Goal: Contribute content

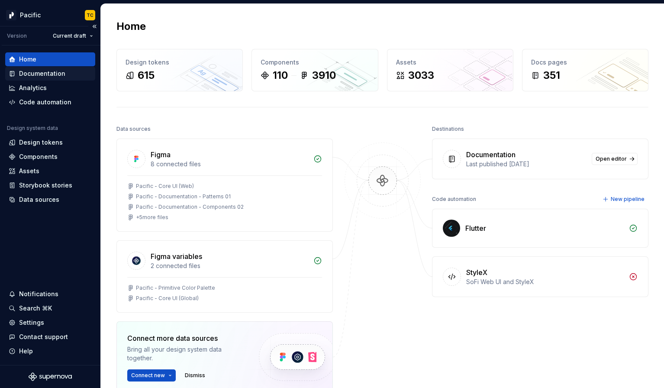
click at [50, 76] on div "Documentation" at bounding box center [42, 73] width 46 height 9
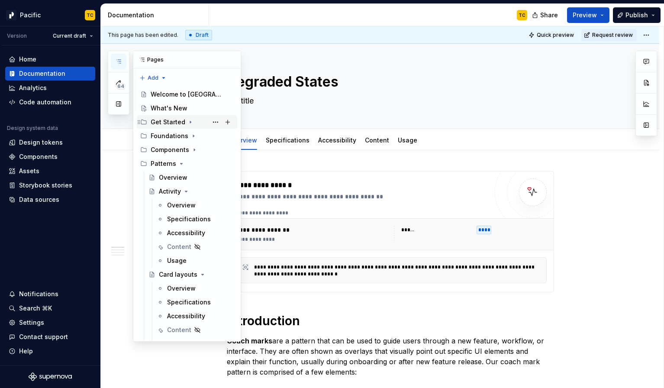
click at [188, 119] on icon "Page tree" at bounding box center [190, 122] width 7 height 7
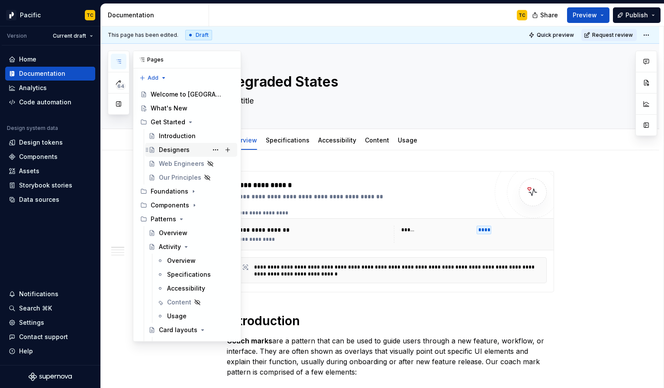
click at [174, 148] on div "Designers" at bounding box center [174, 150] width 31 height 9
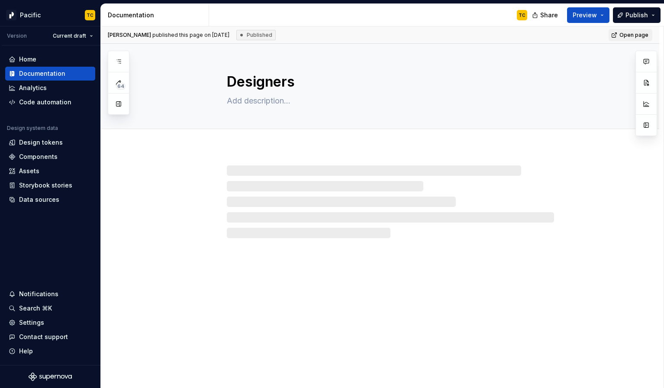
type textarea "*"
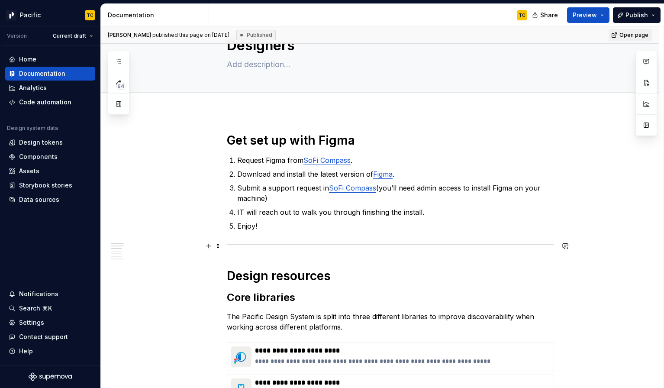
scroll to position [76, 0]
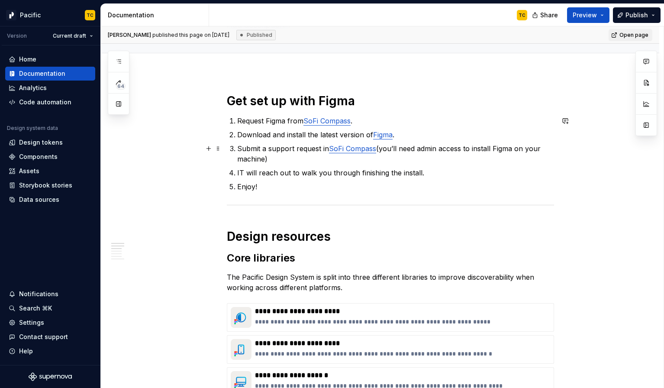
click at [346, 149] on link "SoFi Compass" at bounding box center [352, 148] width 47 height 9
click at [386, 133] on button "button" at bounding box center [392, 131] width 12 height 12
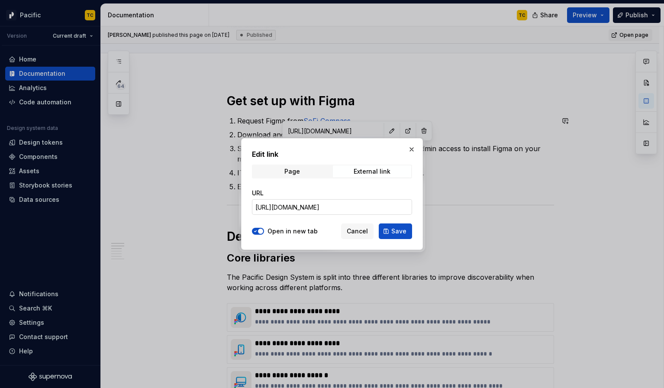
click at [302, 202] on input "[URL][DOMAIN_NAME]" at bounding box center [332, 207] width 160 height 16
paste input "4a534232eb3bc210e94af01abad0cdd1"
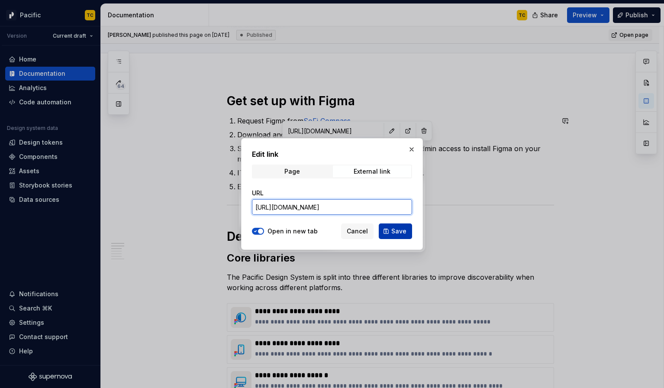
type input "[URL][DOMAIN_NAME]"
click at [399, 233] on span "Save" at bounding box center [399, 231] width 15 height 9
type textarea "*"
type input "[URL][DOMAIN_NAME]"
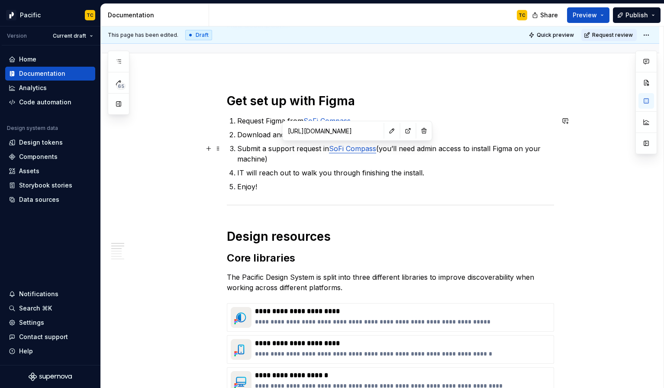
click at [401, 159] on p "Submit a support request in SoFi Compass (you’ll need admin access to install F…" at bounding box center [395, 153] width 317 height 21
click at [637, 14] on span "Publish" at bounding box center [637, 15] width 23 height 9
click at [603, 16] on button "Preview" at bounding box center [588, 15] width 42 height 16
click at [609, 36] on span "Request review" at bounding box center [612, 35] width 41 height 7
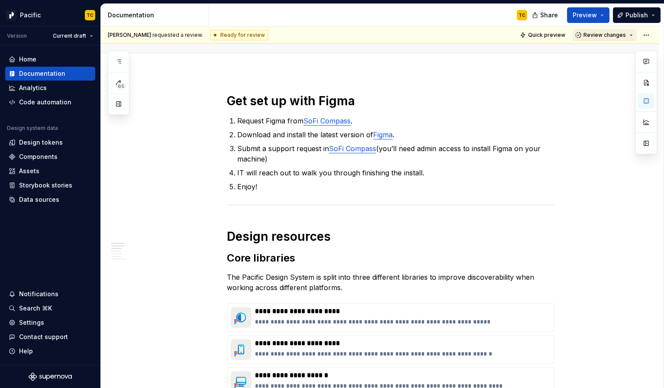
click at [635, 34] on button "Review changes" at bounding box center [605, 35] width 64 height 12
click at [447, 122] on p "Request Figma from SoFi Compass ." at bounding box center [395, 121] width 317 height 10
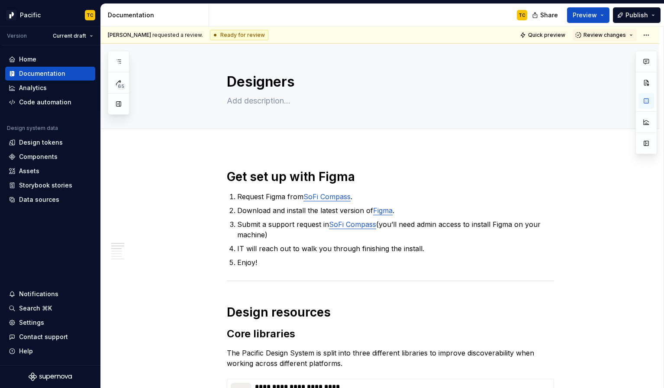
type textarea "*"
click at [655, 16] on button "Publish" at bounding box center [637, 15] width 48 height 16
